Goal: Task Accomplishment & Management: Use online tool/utility

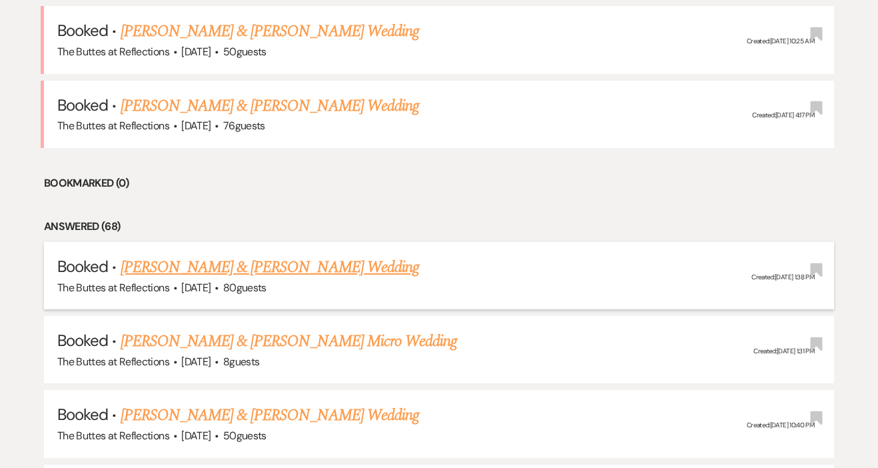
scroll to position [810, 0]
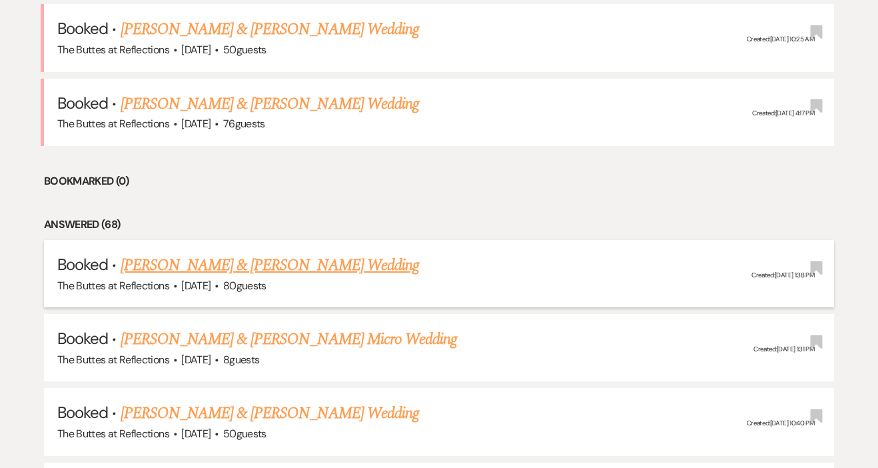
click at [281, 256] on link "[PERSON_NAME] & [PERSON_NAME] Wedding" at bounding box center [270, 265] width 298 height 24
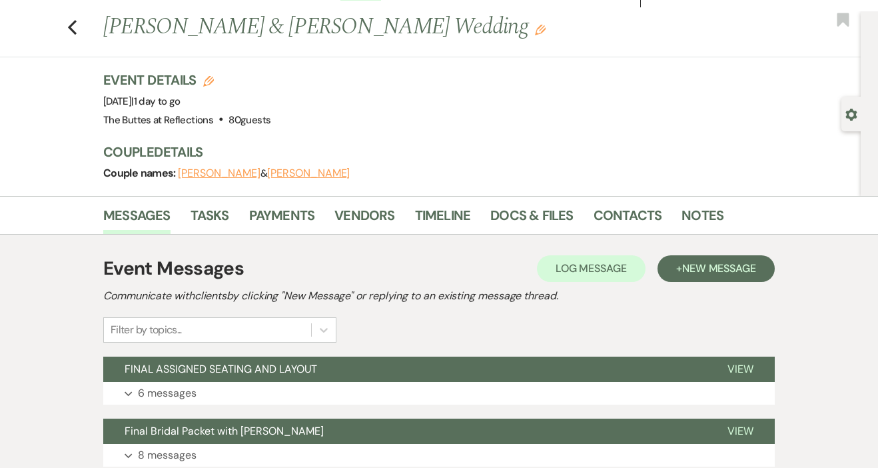
scroll to position [77, 0]
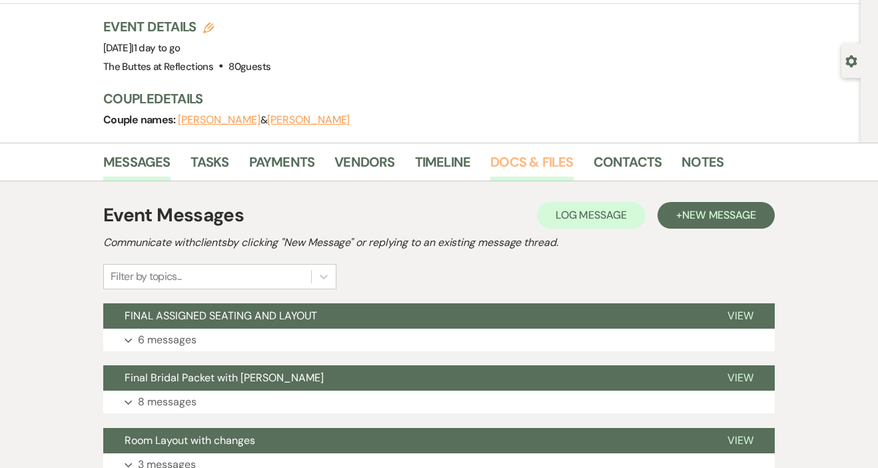
click at [523, 163] on link "Docs & Files" at bounding box center [531, 165] width 83 height 29
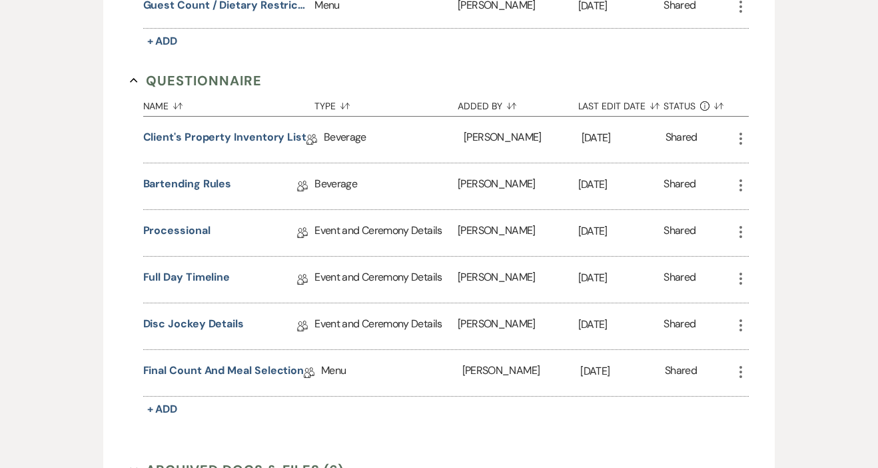
scroll to position [1393, 0]
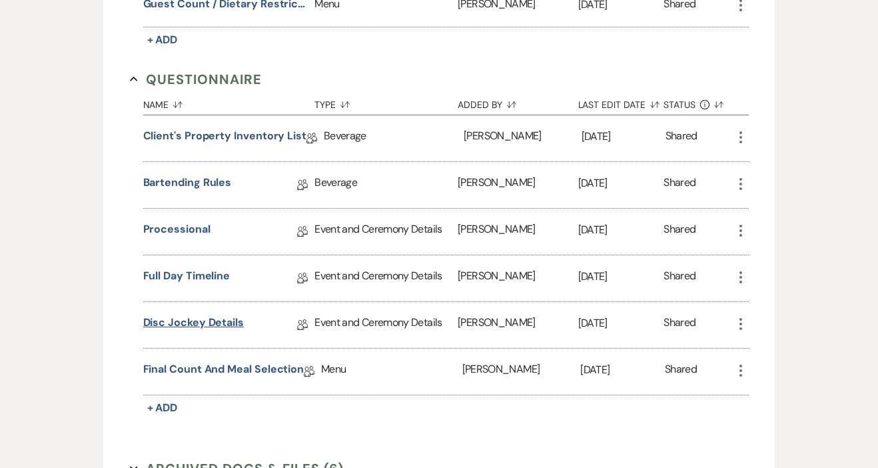
click at [206, 318] on link "Disc Jockey Details" at bounding box center [193, 324] width 101 height 21
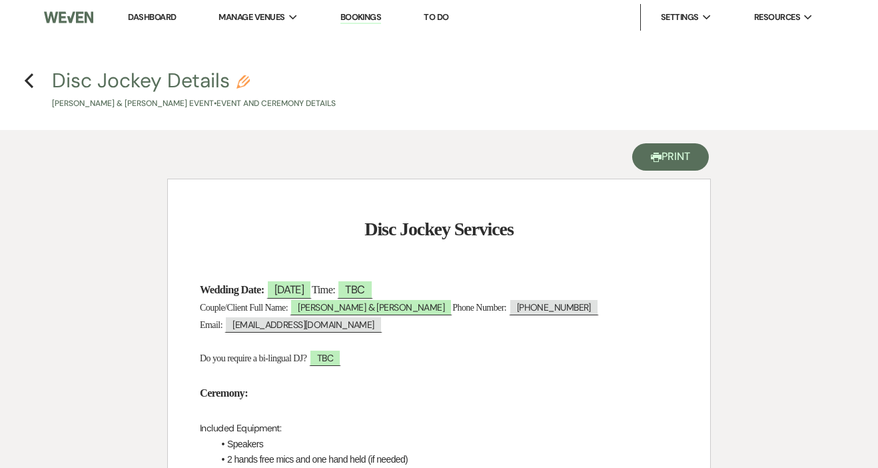
click at [664, 159] on button "Printer Print" at bounding box center [670, 156] width 77 height 27
